Goal: Communication & Community: Answer question/provide support

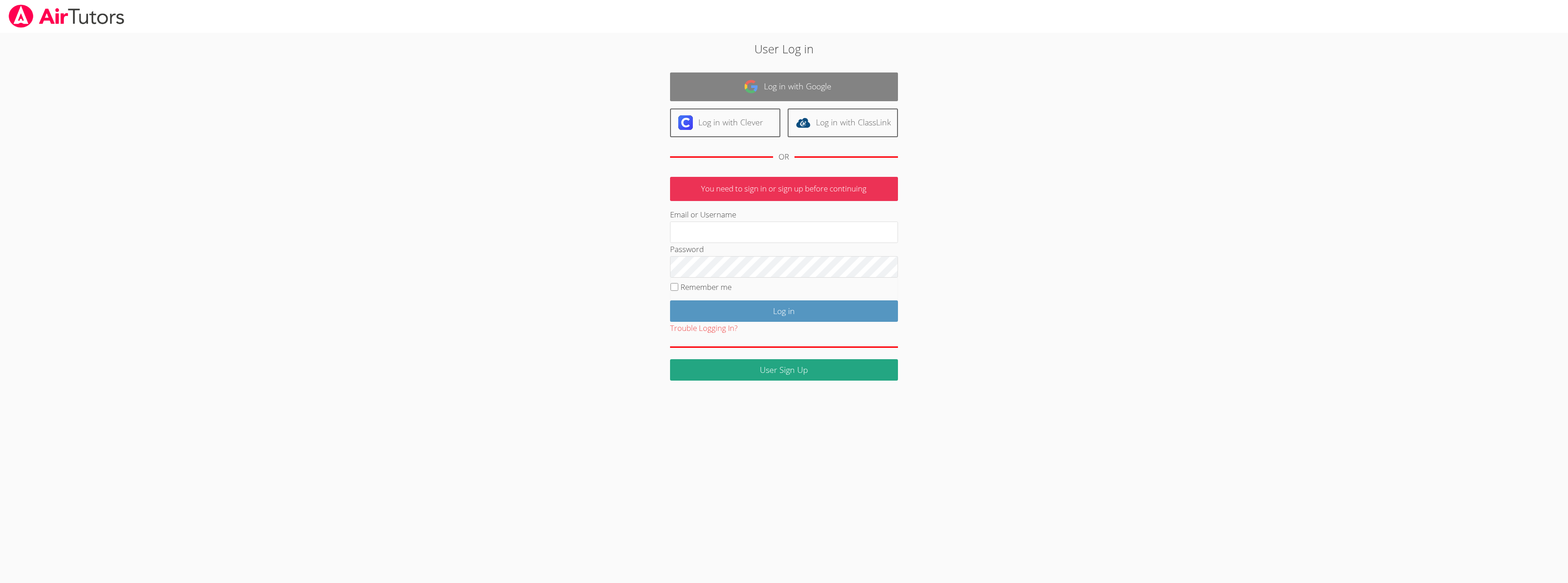
click at [756, 79] on img at bounding box center [751, 87] width 15 height 15
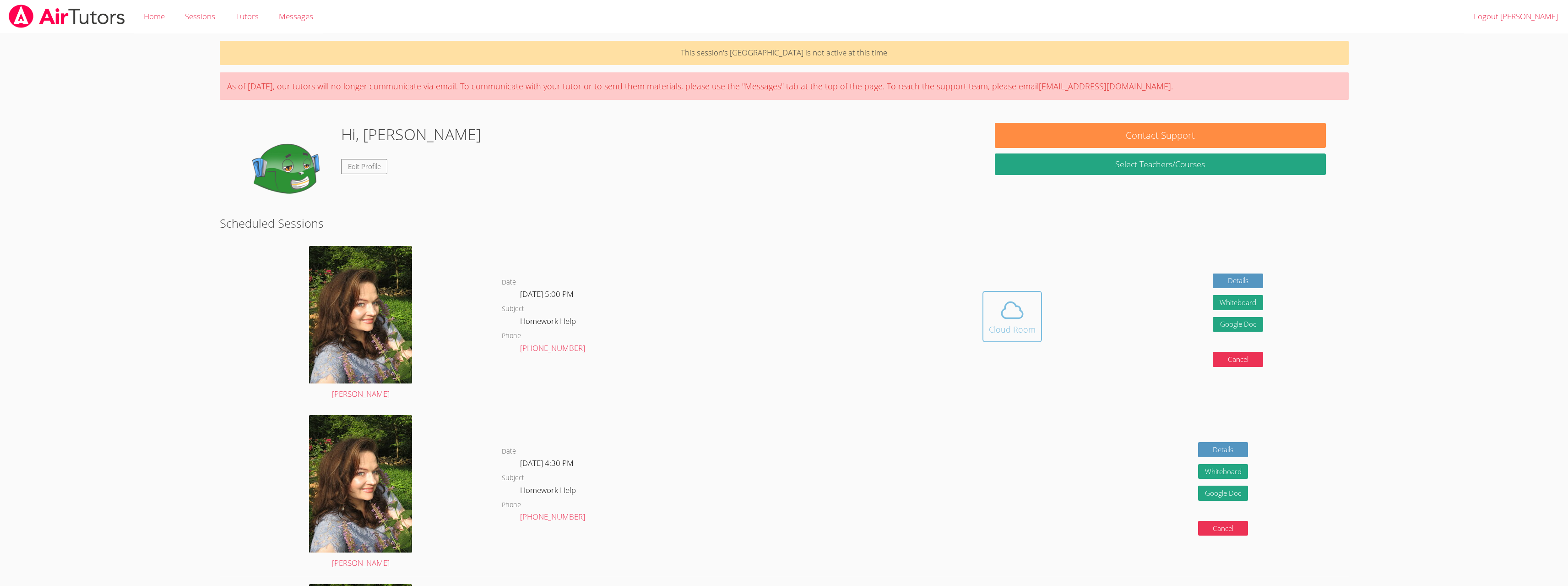
click at [1017, 314] on icon at bounding box center [1011, 310] width 26 height 26
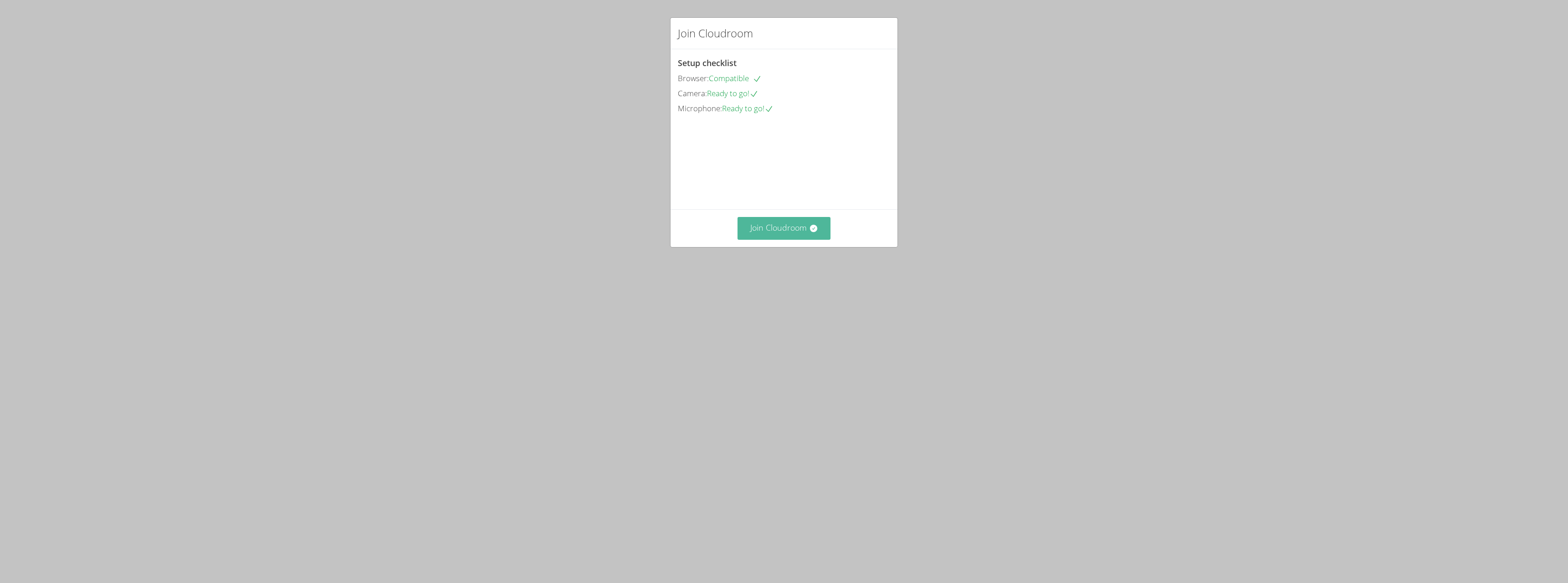
click at [812, 239] on button "Join Cloudroom" at bounding box center [784, 228] width 94 height 23
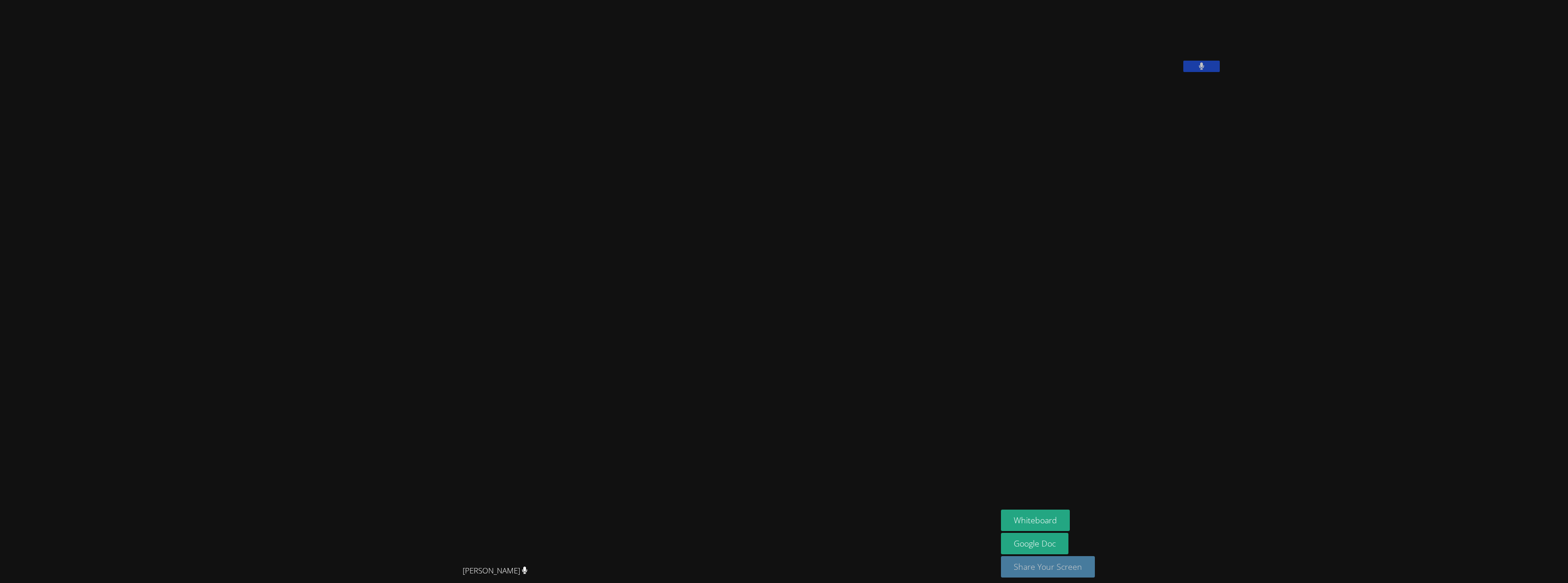
click at [1076, 566] on button "Share Your Screen" at bounding box center [1048, 566] width 94 height 21
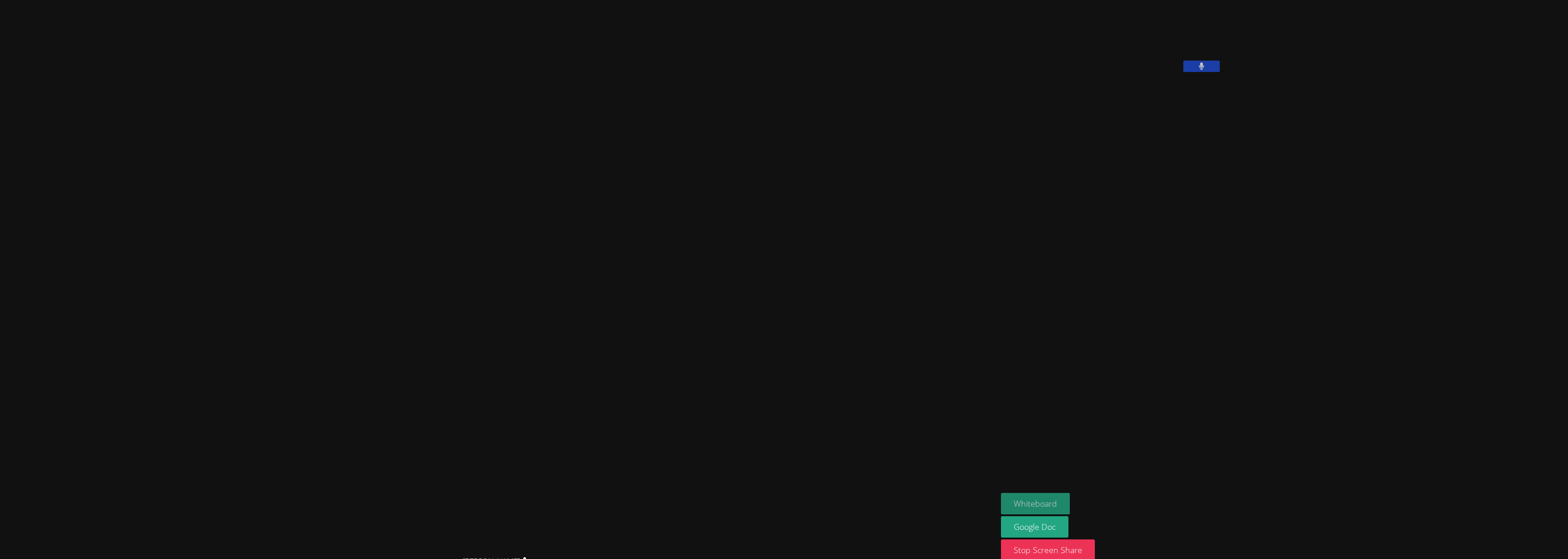
click at [1057, 499] on button "Whiteboard" at bounding box center [1036, 503] width 69 height 21
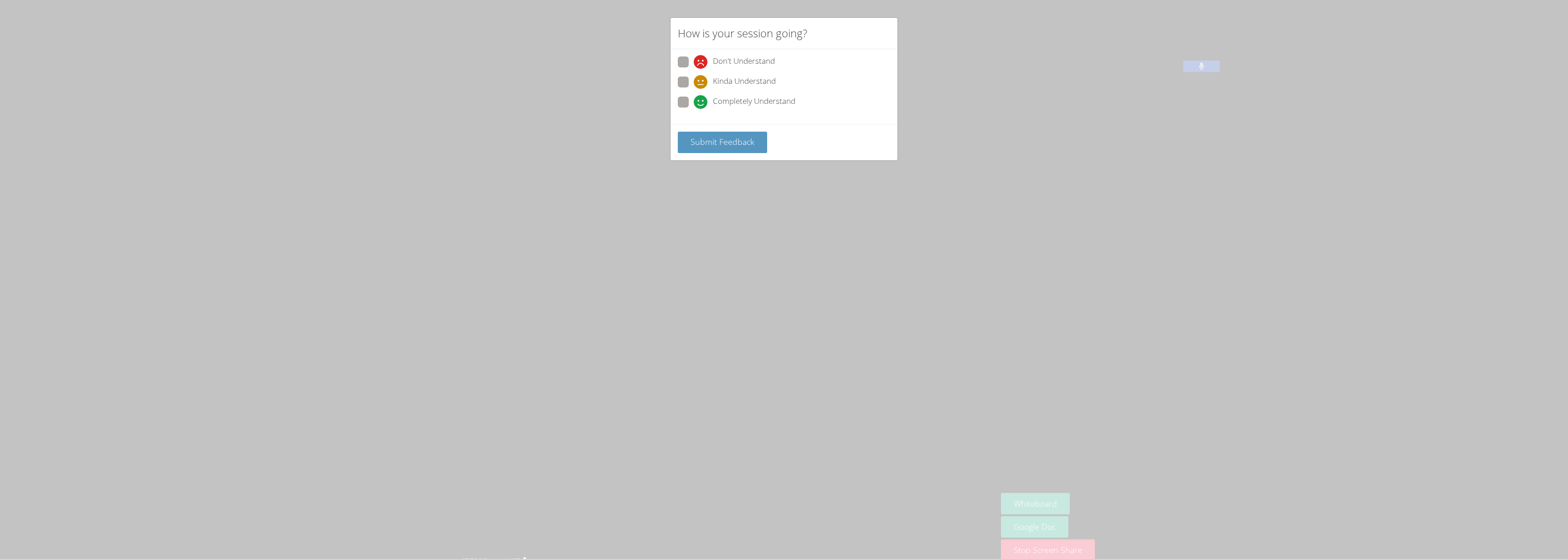
click at [793, 201] on div "How is your session going? Don't Understand Kinda Understand Completely Underst…" at bounding box center [784, 279] width 1568 height 559
click at [721, 84] on span "Kinda Understand" at bounding box center [744, 81] width 63 height 14
click at [702, 84] on input "Kinda Understand" at bounding box center [697, 80] width 8 height 8
radio input "true"
click at [713, 136] on button "Submit Feedback" at bounding box center [722, 142] width 89 height 21
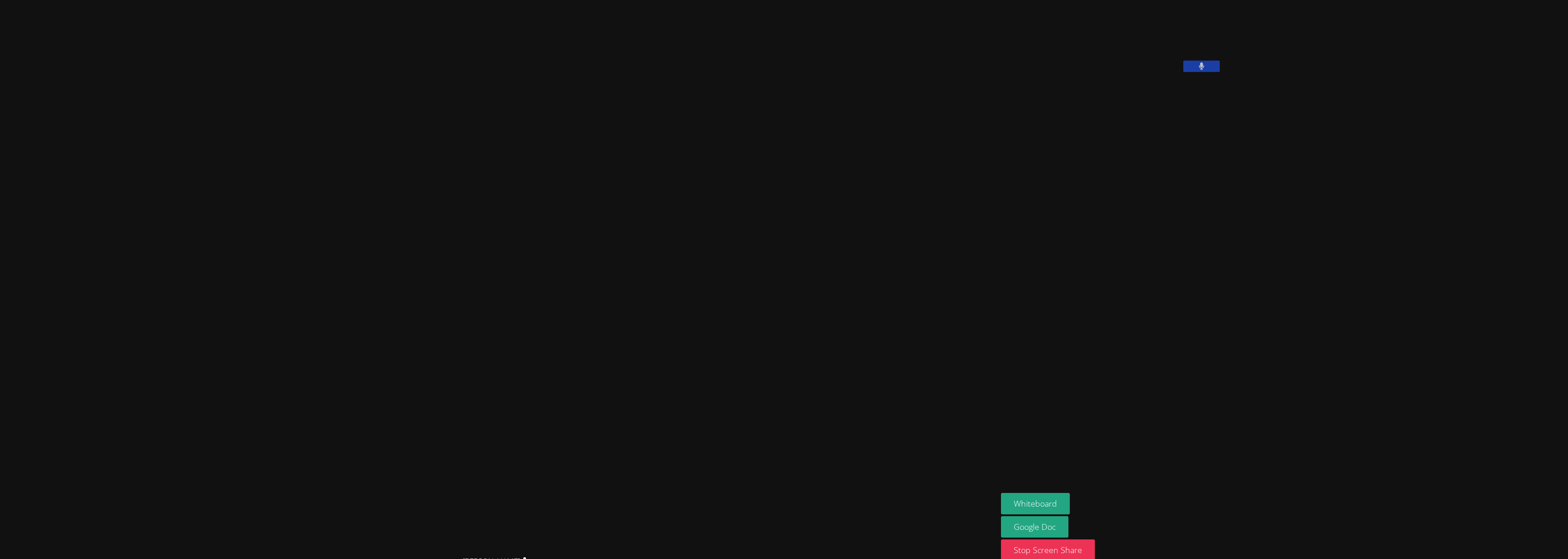
drag, startPoint x: 448, startPoint y: 313, endPoint x: 415, endPoint y: 255, distance: 66.7
click at [436, 297] on video at bounding box center [499, 273] width 137 height 557
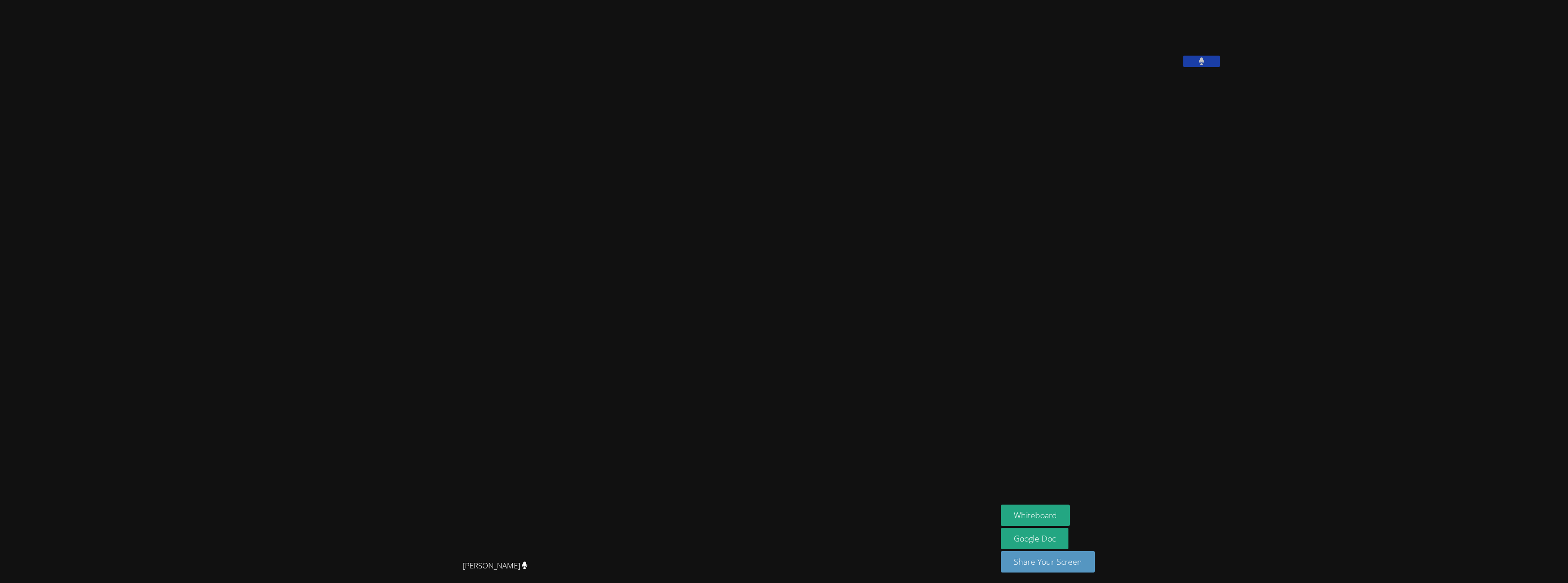
scroll to position [12, 0]
